Goal: Task Accomplishment & Management: Use online tool/utility

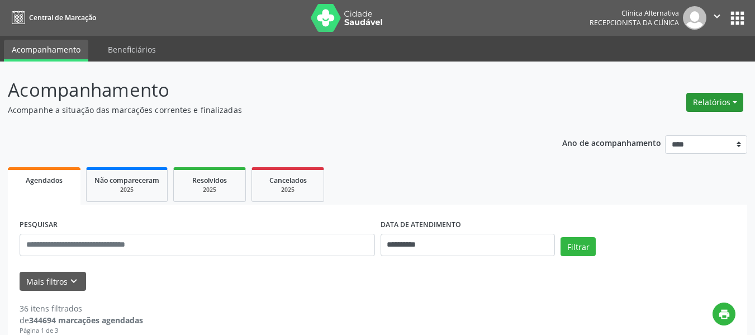
click at [715, 97] on button "Relatórios" at bounding box center [714, 102] width 57 height 19
click at [678, 123] on link "Agendamentos" at bounding box center [684, 126] width 120 height 16
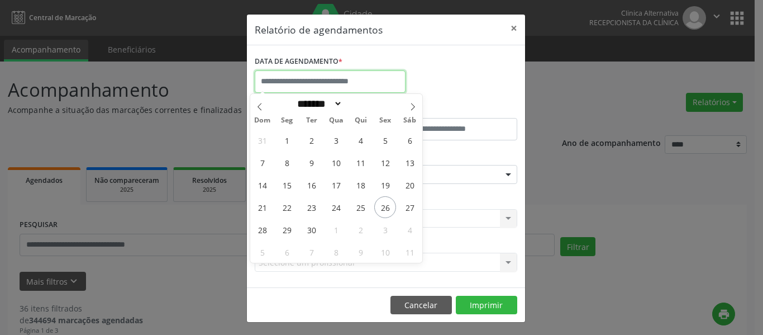
click at [382, 78] on input "text" at bounding box center [330, 81] width 151 height 22
click at [385, 208] on span "26" at bounding box center [385, 207] width 22 height 22
type input "**********"
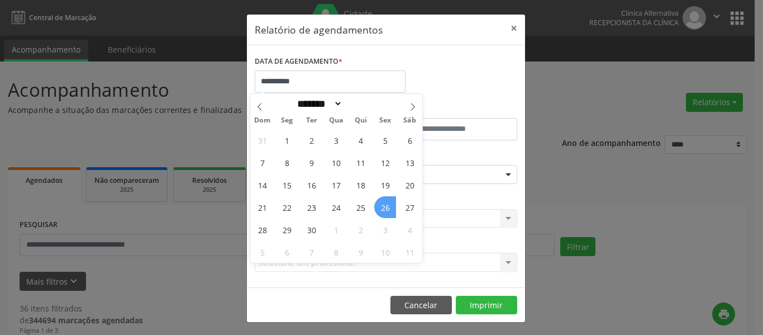
click at [385, 208] on span "26" at bounding box center [385, 207] width 22 height 22
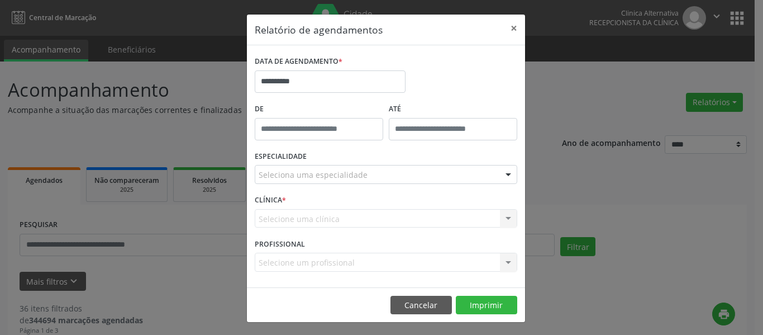
click at [505, 177] on div at bounding box center [508, 174] width 17 height 19
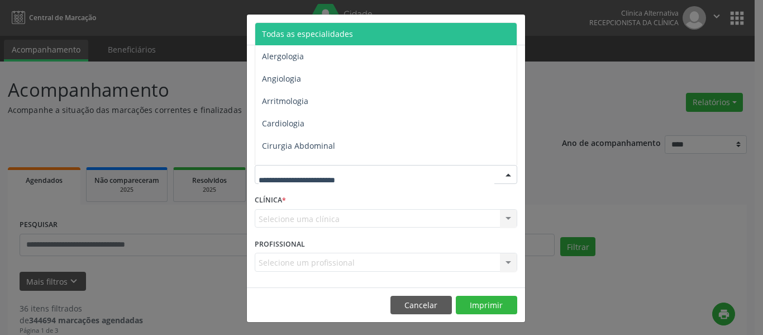
drag, startPoint x: 383, startPoint y: 34, endPoint x: 407, endPoint y: 47, distance: 27.0
click at [383, 34] on span "Todas as especialidades" at bounding box center [386, 34] width 263 height 22
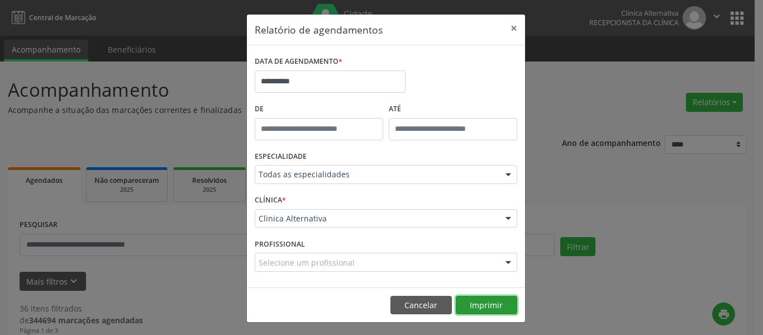
click at [478, 302] on button "Imprimir" at bounding box center [486, 305] width 61 height 19
